Goal: Transaction & Acquisition: Book appointment/travel/reservation

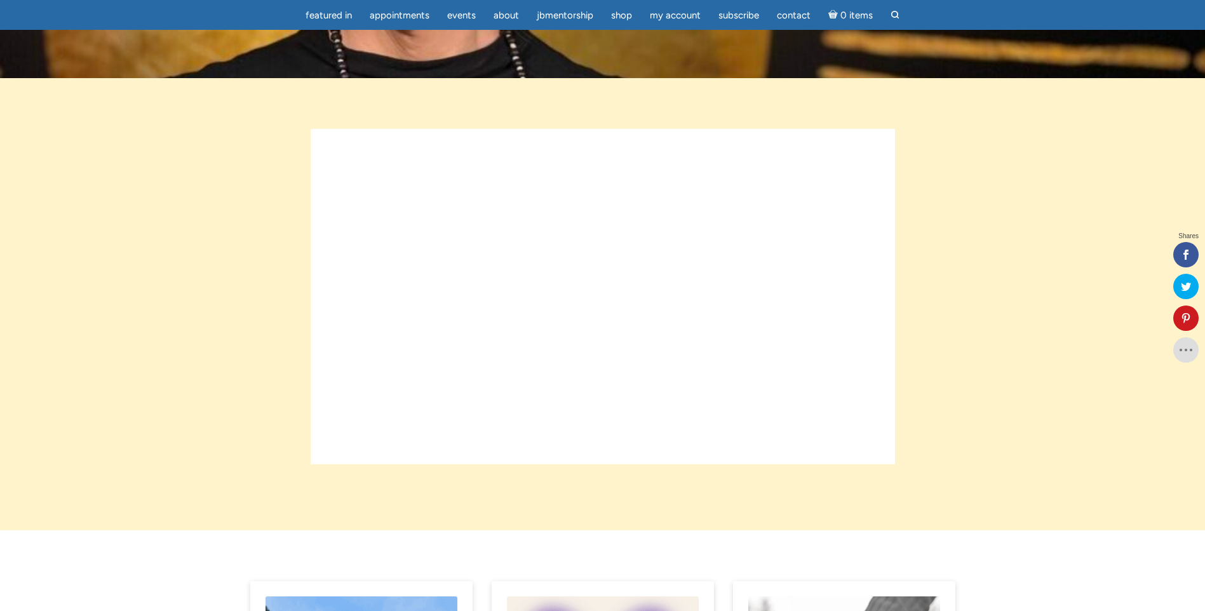
scroll to position [318, 0]
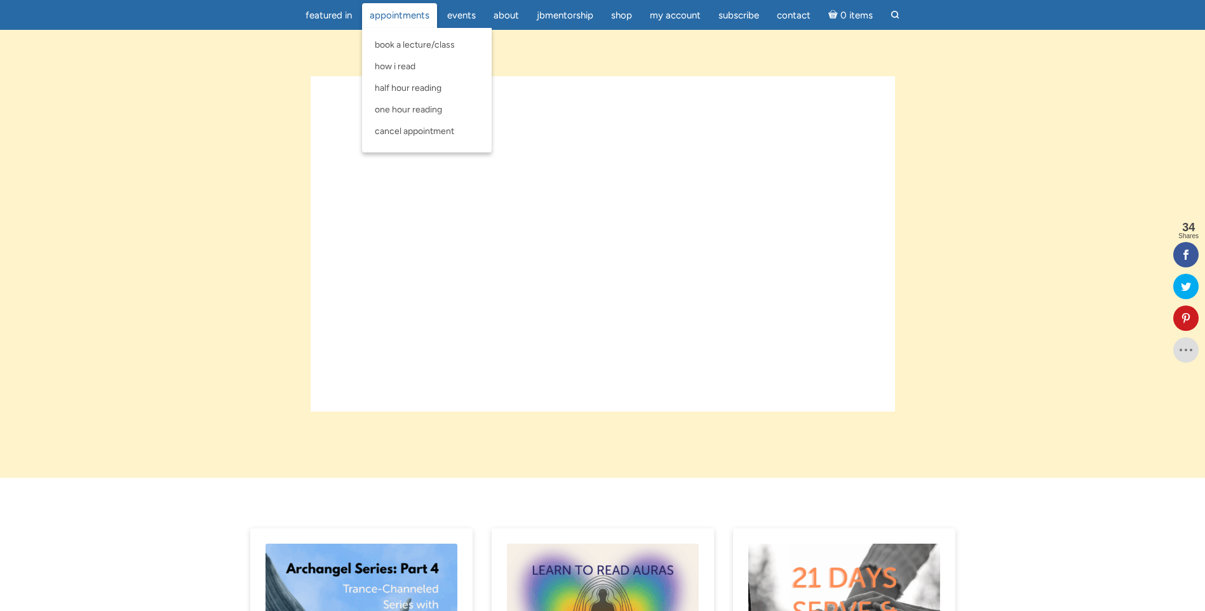
click at [405, 18] on span "Appointments" at bounding box center [400, 15] width 60 height 11
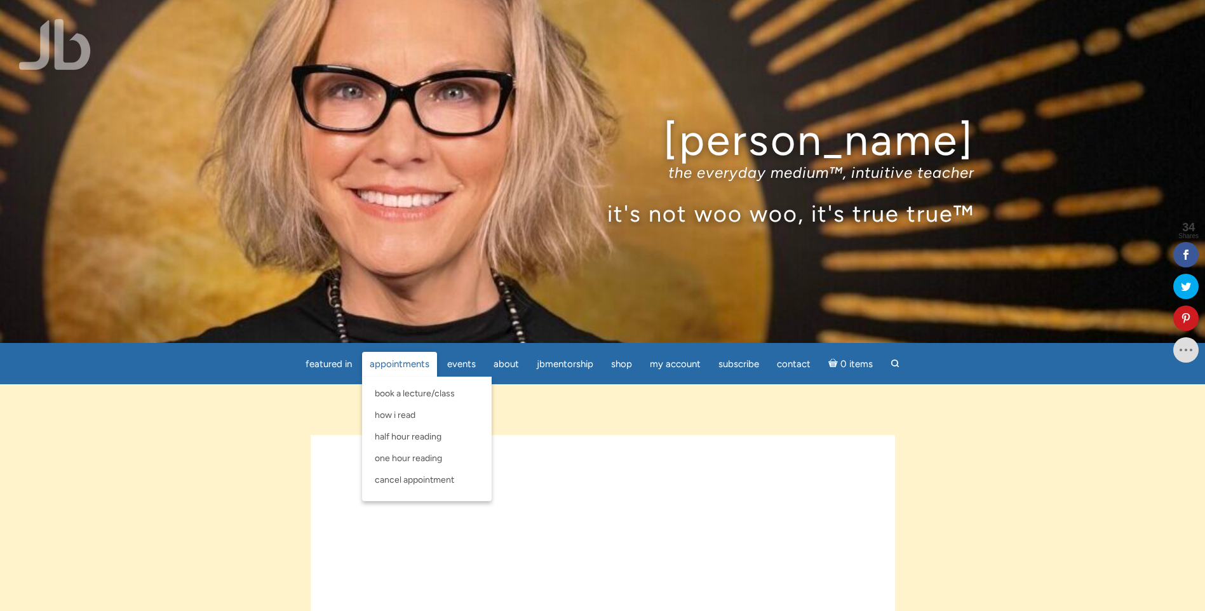
click at [381, 361] on span "Appointments" at bounding box center [400, 363] width 60 height 11
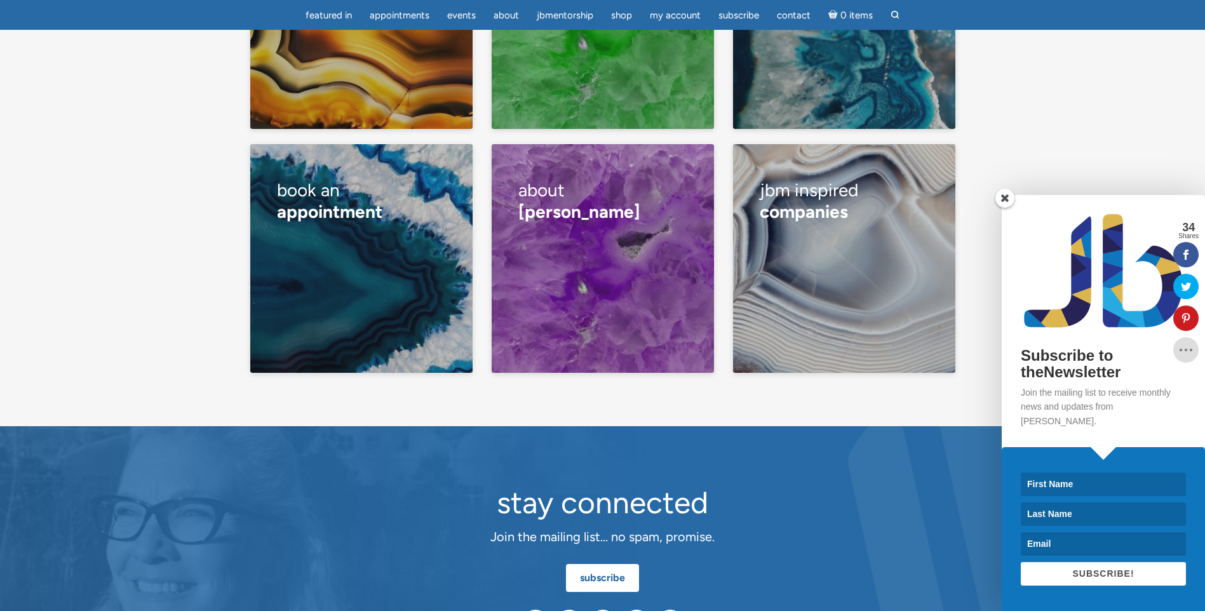
scroll to position [2795, 0]
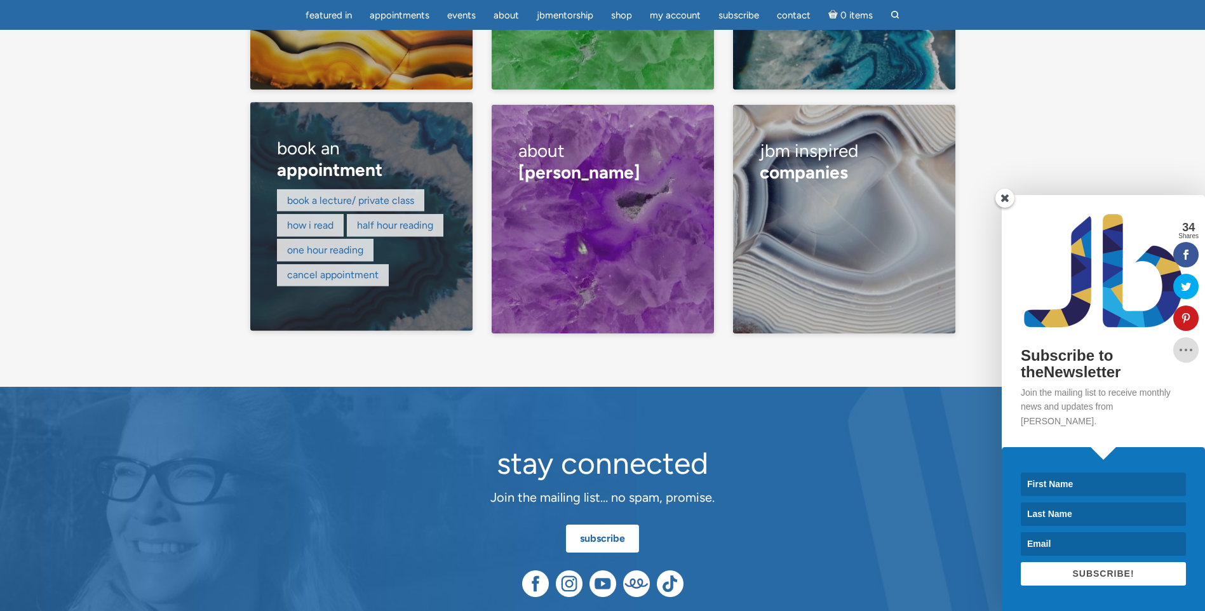
click at [364, 210] on div "Book a lecture/ private class How I read Half hour reading One hour reading Can…" at bounding box center [361, 238] width 168 height 99
drag, startPoint x: 295, startPoint y: 128, endPoint x: 309, endPoint y: 145, distance: 22.2
click at [296, 129] on h3 "book an appointment" at bounding box center [361, 159] width 168 height 60
click at [311, 159] on span "appointment" at bounding box center [329, 170] width 105 height 22
click at [422, 219] on link "Half hour reading" at bounding box center [395, 225] width 76 height 12
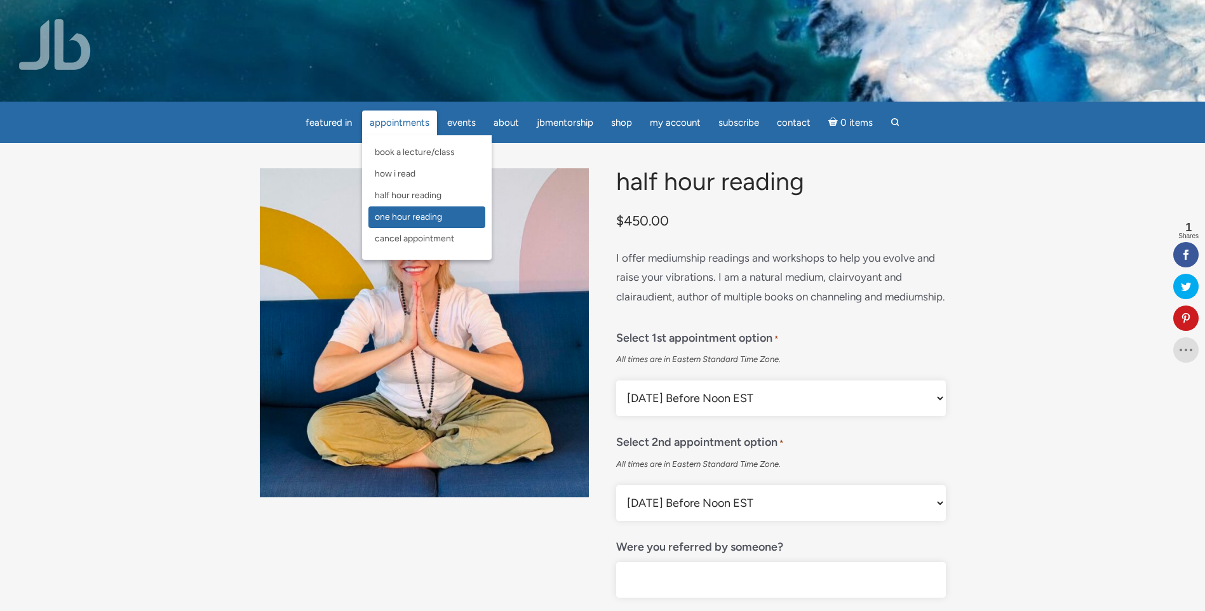
click at [429, 212] on span "One Hour Reading" at bounding box center [408, 217] width 67 height 11
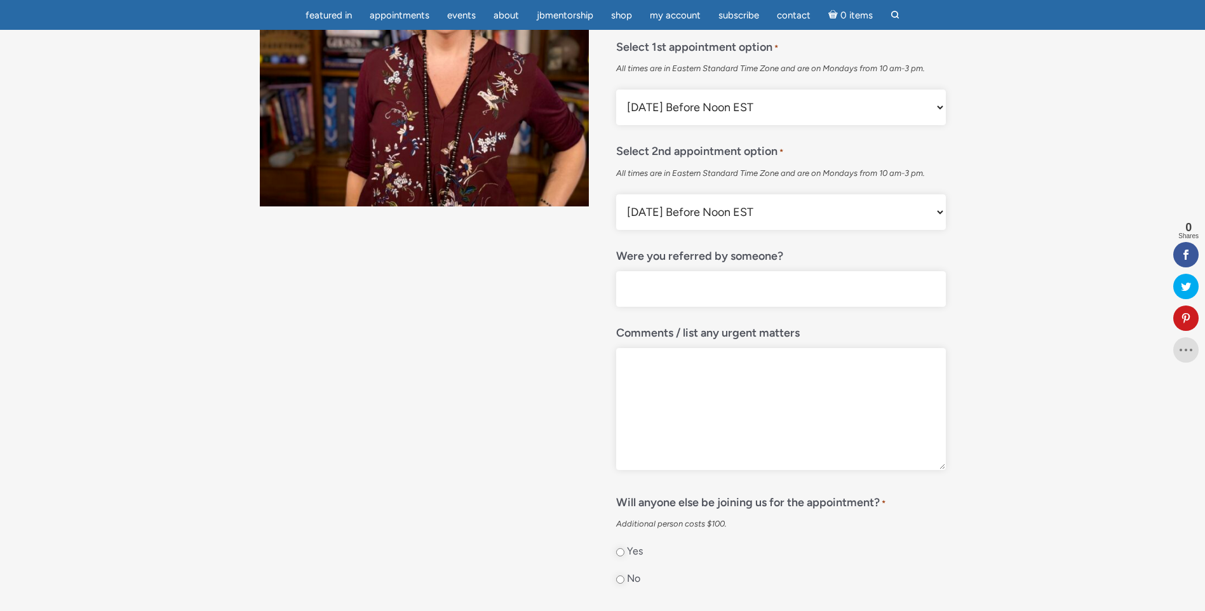
scroll to position [254, 0]
